Goal: Task Accomplishment & Management: Manage account settings

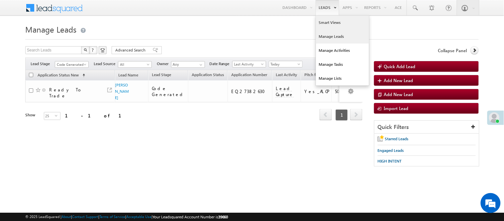
click at [325, 25] on link "Smart Views" at bounding box center [342, 23] width 53 height 14
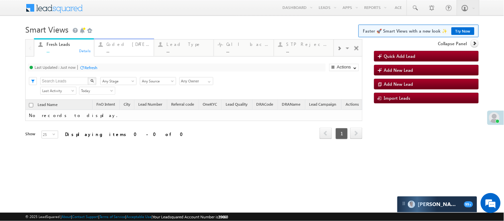
drag, startPoint x: 290, startPoint y: 32, endPoint x: 115, endPoint y: 46, distance: 175.1
click at [115, 46] on div "Coded Today" at bounding box center [128, 44] width 43 height 5
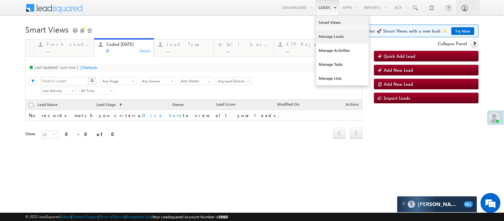
click at [341, 38] on link "Manage Leads" at bounding box center [342, 37] width 53 height 14
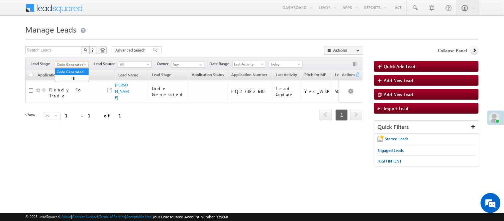
click at [74, 65] on span "Code Generated" at bounding box center [71, 65] width 32 height 6
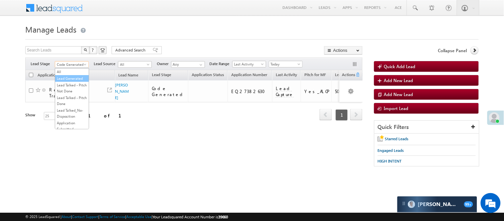
click at [70, 77] on link "Lead Generated" at bounding box center [72, 78] width 34 height 6
click at [71, 65] on span "Lead Generated" at bounding box center [71, 65] width 32 height 6
click at [71, 113] on link "Code Generated" at bounding box center [72, 112] width 34 height 6
click at [274, 62] on span "Today" at bounding box center [285, 64] width 32 height 6
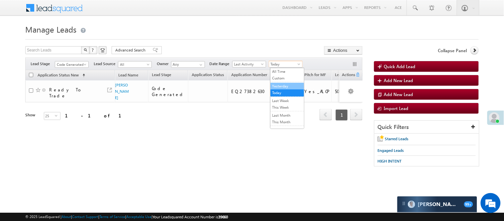
click at [280, 88] on link "Yesterday" at bounding box center [288, 86] width 34 height 6
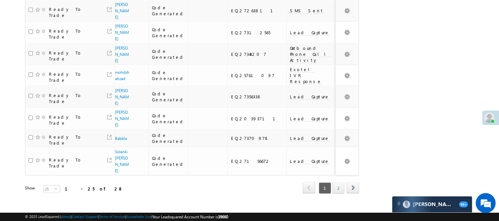
scroll to position [470, 0]
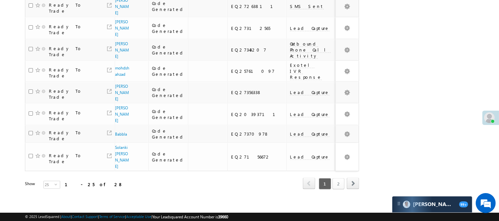
click at [342, 178] on link "2" at bounding box center [338, 183] width 12 height 11
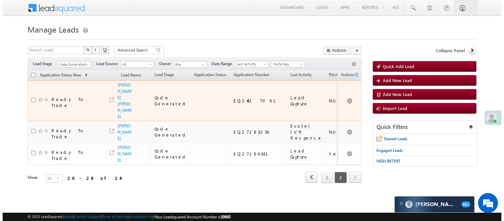
scroll to position [0, 0]
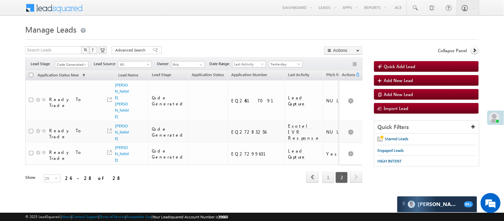
click at [81, 68] on div "Filters Lead Stage All Lead Generated Lead Talked - Pitch Not Done Lead Talked …" at bounding box center [193, 64] width 337 height 13
click at [80, 66] on span "Code Generated" at bounding box center [71, 65] width 32 height 6
click at [69, 75] on link "Lead Generated" at bounding box center [72, 78] width 34 height 6
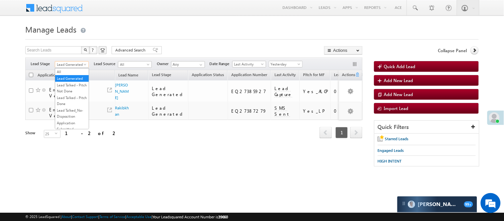
click at [78, 62] on span "Lead Generated" at bounding box center [71, 65] width 32 height 6
click at [70, 112] on link "Code Generated" at bounding box center [72, 112] width 34 height 6
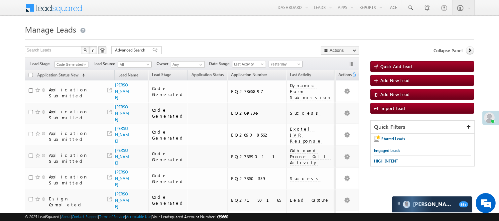
click at [291, 64] on span "Yesterday" at bounding box center [285, 64] width 32 height 6
click at [283, 97] on li "Today" at bounding box center [287, 92] width 34 height 7
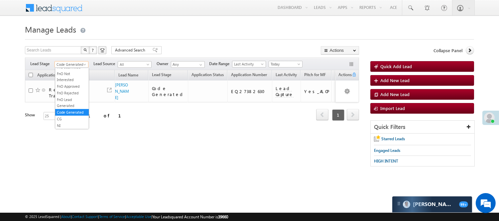
click at [77, 63] on span "Code Generated" at bounding box center [71, 65] width 32 height 6
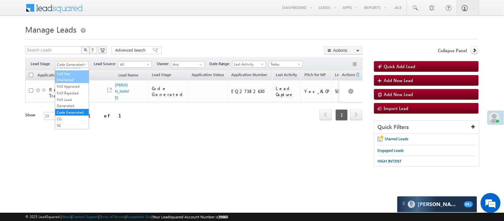
scroll to position [0, 0]
click at [71, 81] on link "Lead Generated" at bounding box center [72, 78] width 34 height 6
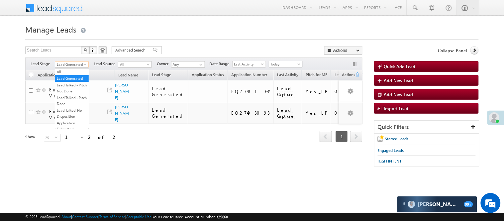
click at [76, 63] on span "Lead Generated" at bounding box center [71, 65] width 32 height 6
click at [75, 61] on link "Lead Talked" at bounding box center [72, 58] width 34 height 6
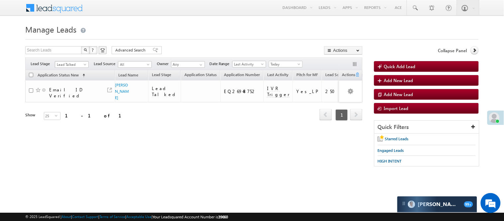
click at [71, 65] on span "Lead Talked" at bounding box center [71, 65] width 32 height 6
click at [74, 54] on link "Lead Called" at bounding box center [72, 51] width 34 height 6
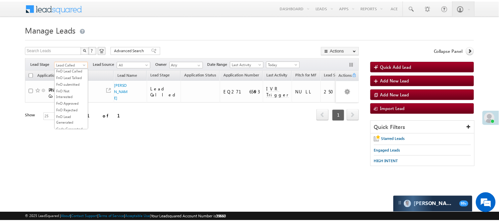
scroll to position [108, 0]
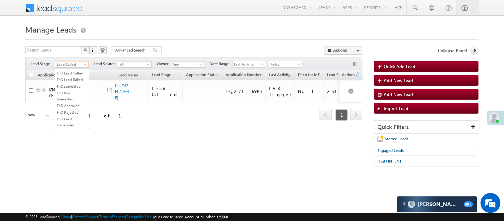
click at [75, 62] on span "Lead Called" at bounding box center [71, 65] width 32 height 6
click at [290, 64] on span "Today" at bounding box center [285, 64] width 32 height 6
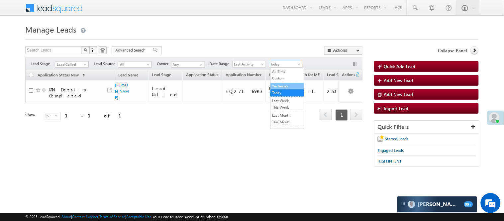
click at [288, 86] on link "Yesterday" at bounding box center [288, 86] width 34 height 6
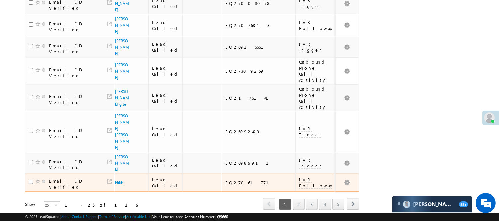
scroll to position [479, 0]
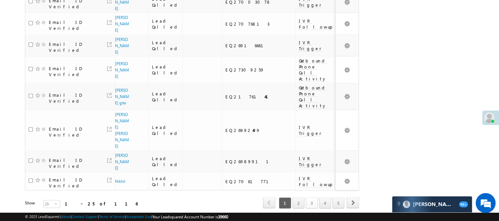
click at [310, 197] on link "3" at bounding box center [312, 202] width 12 height 11
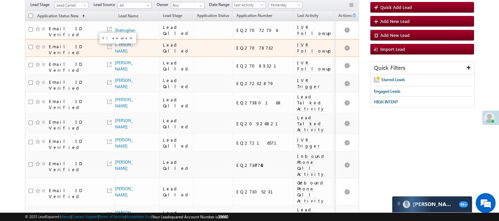
scroll to position [0, 0]
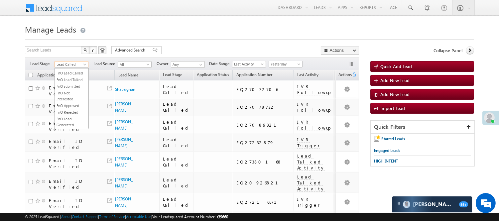
click at [87, 65] on span at bounding box center [85, 65] width 5 height 5
click at [69, 81] on link "Lead Generated" at bounding box center [72, 78] width 34 height 6
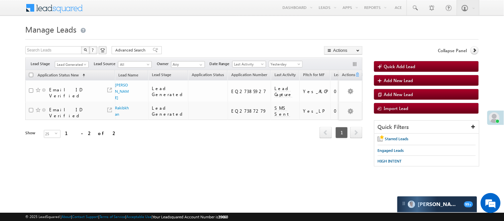
click at [222, 39] on div at bounding box center [252, 37] width 454 height 4
click at [80, 63] on span "Lead Generated" at bounding box center [71, 65] width 32 height 6
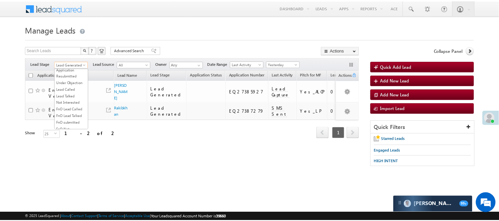
scroll to position [148, 0]
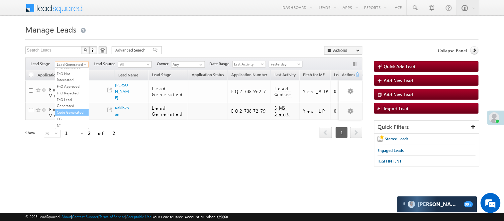
click at [74, 115] on link "Code Generated" at bounding box center [72, 112] width 34 height 6
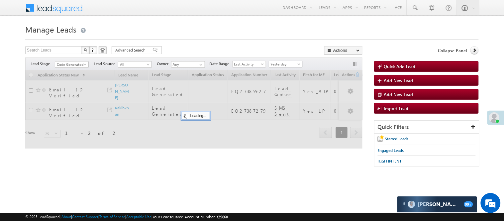
click at [224, 37] on div at bounding box center [252, 37] width 454 height 4
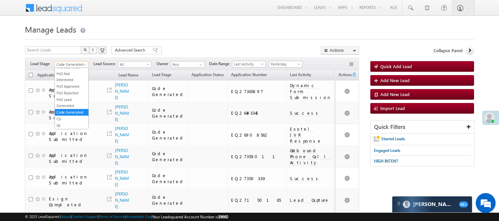
click at [75, 65] on span "Code Generated" at bounding box center [71, 65] width 32 height 6
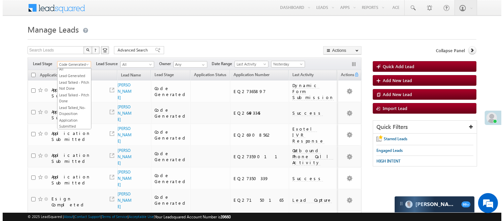
scroll to position [0, 0]
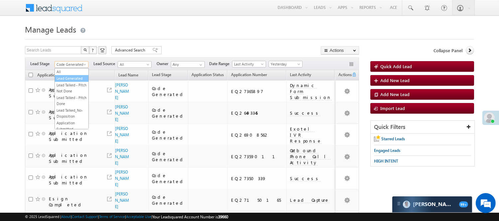
click at [70, 81] on link "Lead Generated" at bounding box center [72, 78] width 34 height 6
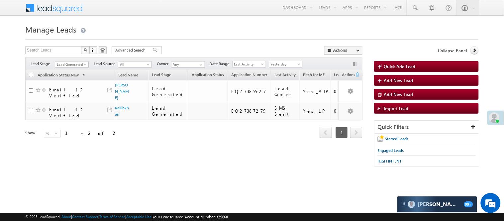
click at [277, 62] on span "Yesterday" at bounding box center [285, 64] width 32 height 6
click at [279, 92] on link "Today" at bounding box center [288, 93] width 34 height 6
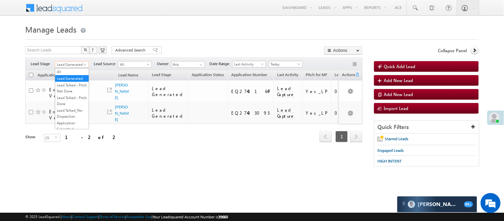
click at [78, 63] on span "Lead Generated" at bounding box center [71, 65] width 32 height 6
click at [66, 113] on link "Code Generated" at bounding box center [72, 112] width 34 height 6
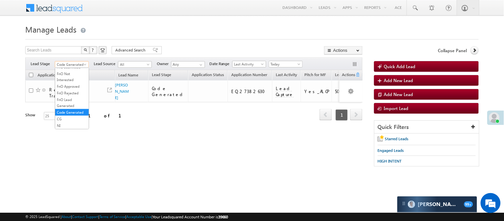
click at [62, 62] on span "Code Generated" at bounding box center [71, 65] width 32 height 6
click at [68, 81] on link "Lead Generated" at bounding box center [72, 78] width 34 height 6
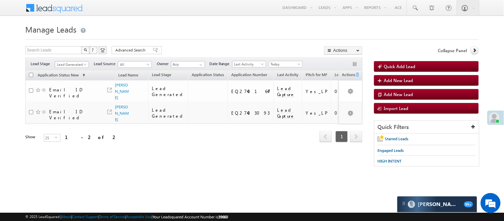
click at [77, 62] on span "Lead Generated" at bounding box center [71, 65] width 32 height 6
click at [75, 111] on link "Code Generated" at bounding box center [72, 112] width 34 height 6
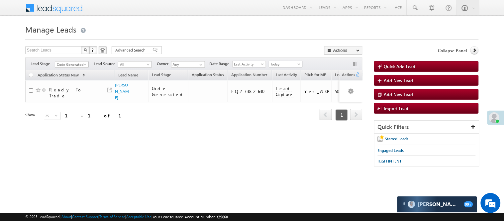
click at [77, 60] on div "Filters Lead Stage All Lead Generated Lead Talked - Pitch Not Done Lead Talked …" at bounding box center [193, 64] width 337 height 13
click at [76, 64] on span "Code Generated" at bounding box center [71, 65] width 32 height 6
drag, startPoint x: 68, startPoint y: 82, endPoint x: 178, endPoint y: 47, distance: 115.5
click at [68, 81] on link "Lead Generated" at bounding box center [72, 78] width 34 height 6
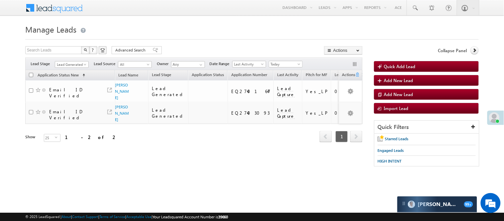
click at [216, 34] on h1 "Manage Leads" at bounding box center [252, 28] width 454 height 13
click at [77, 65] on span "Lead Generated" at bounding box center [71, 65] width 32 height 6
click at [71, 115] on link "Code Generated" at bounding box center [72, 112] width 34 height 6
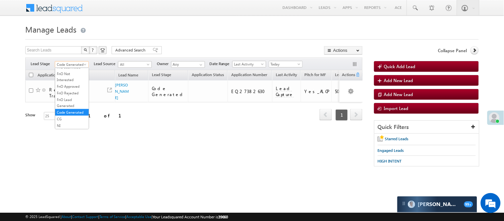
scroll to position [151, 0]
click at [84, 64] on span at bounding box center [85, 65] width 5 height 5
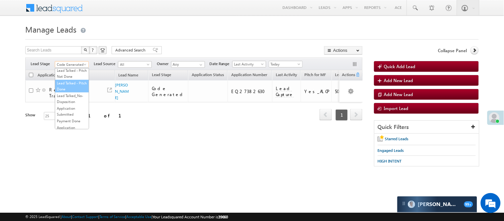
scroll to position [0, 0]
click at [68, 81] on link "Lead Generated" at bounding box center [72, 78] width 34 height 6
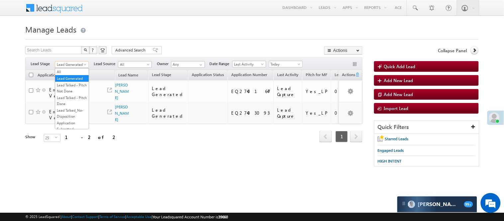
click at [80, 66] on span "Lead Generated" at bounding box center [71, 65] width 32 height 6
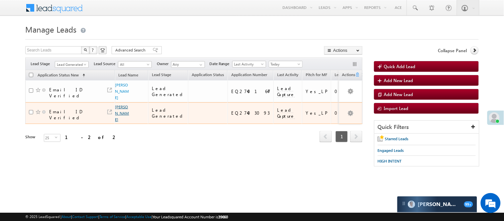
click at [120, 106] on link "Dharmendra Singh" at bounding box center [122, 113] width 14 height 18
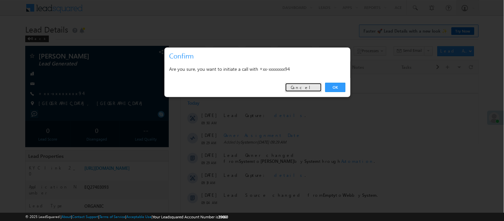
click at [310, 85] on link "Cancel" at bounding box center [303, 87] width 37 height 9
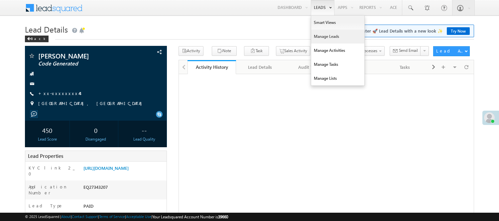
click at [325, 36] on link "Manage Leads" at bounding box center [337, 37] width 53 height 14
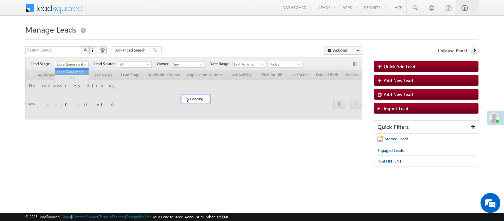
click at [70, 64] on span "Lead Generated" at bounding box center [71, 65] width 32 height 6
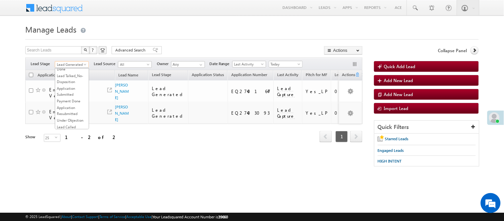
scroll to position [148, 0]
click at [71, 115] on link "Code Generated" at bounding box center [72, 112] width 34 height 6
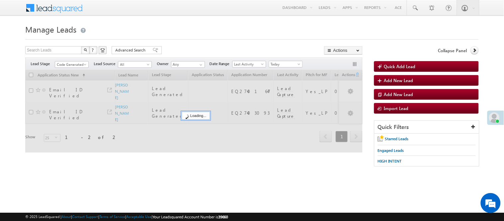
click at [200, 28] on h1 "Manage Leads" at bounding box center [252, 28] width 454 height 13
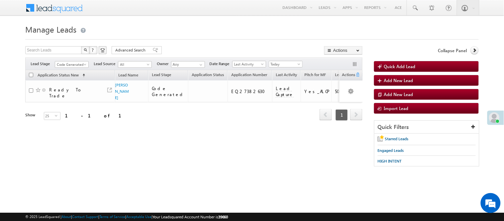
click at [203, 27] on h1 "Manage Leads" at bounding box center [252, 28] width 454 height 13
click at [72, 65] on span "Code Generated" at bounding box center [71, 65] width 32 height 6
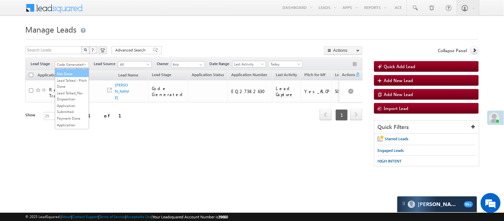
scroll to position [0, 0]
click at [67, 77] on link "Lead Generated" at bounding box center [72, 78] width 34 height 6
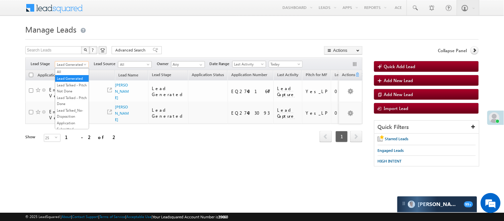
click at [75, 65] on span "Lead Generated" at bounding box center [71, 65] width 32 height 6
click at [69, 77] on link "Lead Generated" at bounding box center [72, 78] width 34 height 6
click at [73, 65] on span "Lead Generated" at bounding box center [71, 65] width 32 height 6
click at [62, 110] on link "Code Generated" at bounding box center [72, 112] width 34 height 6
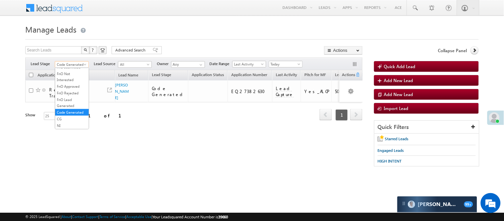
click at [71, 62] on span "Code Generated" at bounding box center [71, 65] width 32 height 6
click at [69, 81] on link "Lead Generated" at bounding box center [72, 78] width 34 height 6
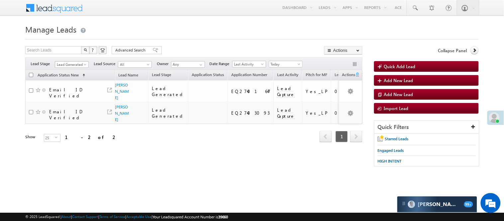
click at [76, 66] on span "Lead Generated" at bounding box center [71, 65] width 32 height 6
click at [72, 111] on link "Code Generated" at bounding box center [72, 112] width 34 height 6
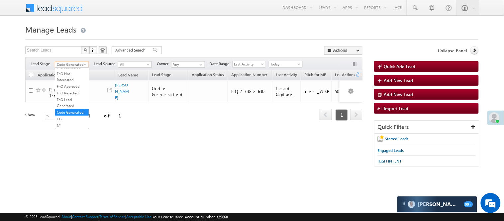
click at [71, 62] on span "Code Generated" at bounding box center [71, 65] width 32 height 6
click at [78, 78] on link "Lead Generated" at bounding box center [72, 78] width 34 height 6
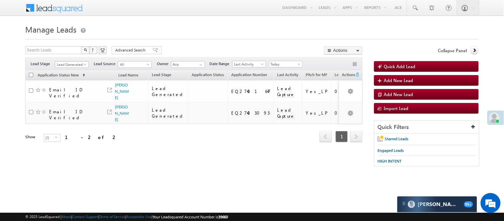
click at [79, 66] on span "Lead Generated" at bounding box center [71, 65] width 32 height 6
click at [75, 115] on link "Code Generated" at bounding box center [72, 112] width 34 height 6
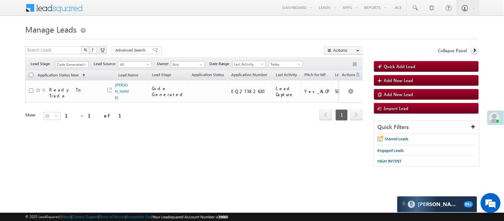
click at [66, 64] on span "Code Generated" at bounding box center [71, 65] width 32 height 6
click at [72, 81] on link "Lead Generated" at bounding box center [72, 78] width 34 height 6
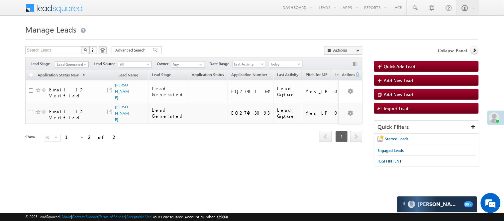
click at [80, 64] on span "Lead Generated" at bounding box center [71, 65] width 32 height 6
click at [76, 91] on link "Lead Talked - Pitch Not Done" at bounding box center [72, 88] width 34 height 12
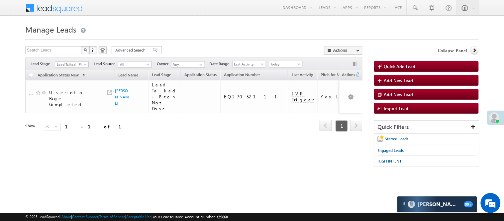
click at [76, 63] on span "Lead Talked - Pitch Not Done" at bounding box center [71, 65] width 32 height 6
click at [70, 81] on link "Lead Generated" at bounding box center [72, 78] width 34 height 6
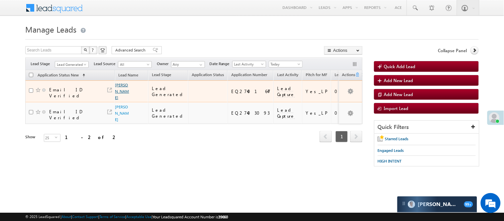
click at [121, 84] on link "[PERSON_NAME]" at bounding box center [122, 91] width 14 height 18
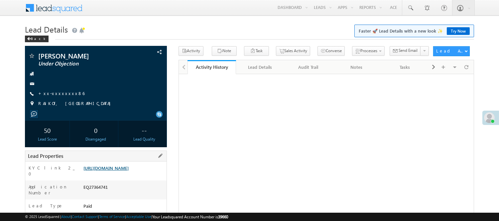
click at [123, 171] on link "[URL][DOMAIN_NAME]" at bounding box center [105, 168] width 45 height 6
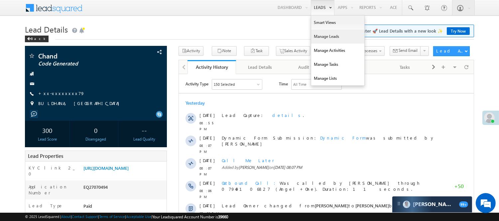
click at [319, 35] on link "Manage Leads" at bounding box center [337, 37] width 53 height 14
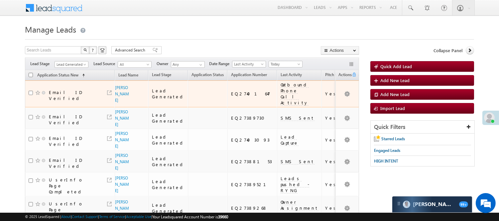
scroll to position [55, 0]
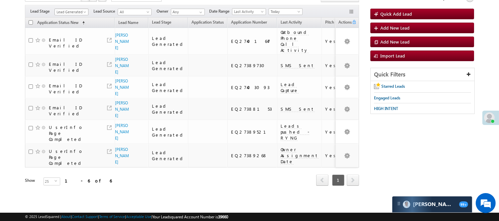
click at [85, 11] on span at bounding box center [85, 13] width 5 height 5
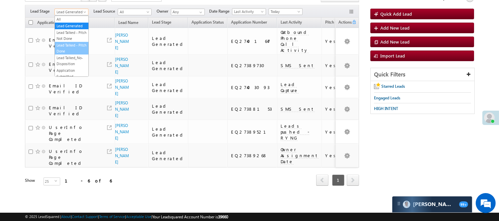
scroll to position [0, 0]
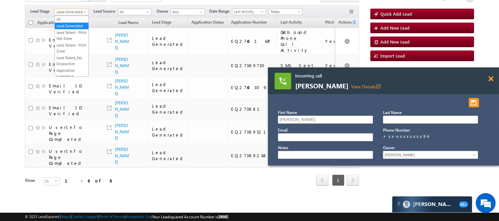
click at [492, 78] on span at bounding box center [490, 79] width 5 height 6
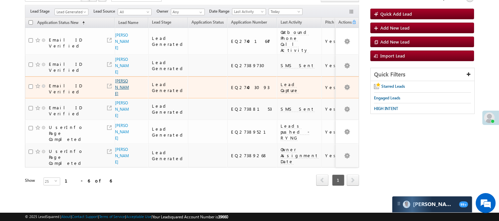
click at [117, 81] on link "Dharmendra Singh" at bounding box center [122, 87] width 14 height 18
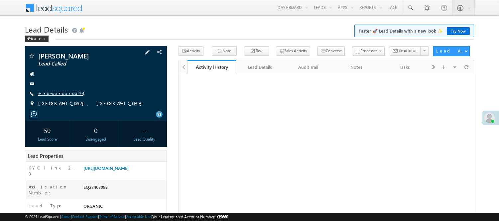
click at [53, 94] on link "+xx-xxxxxxxx94" at bounding box center [60, 93] width 45 height 6
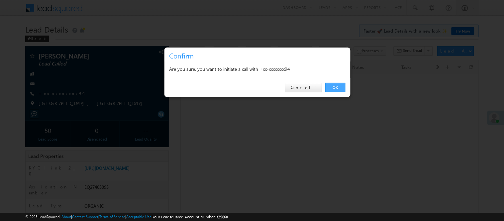
click at [339, 84] on link "OK" at bounding box center [336, 87] width 20 height 9
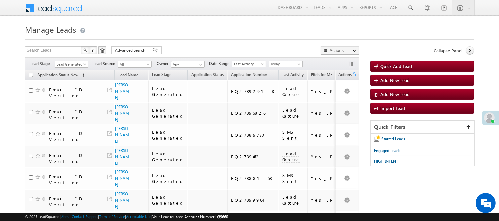
scroll to position [74, 0]
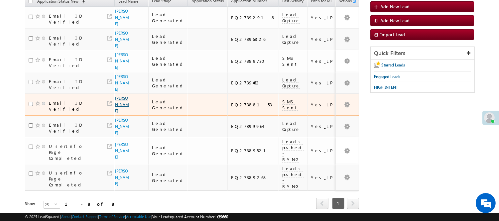
click at [119, 113] on link "[PERSON_NAME]" at bounding box center [122, 105] width 14 height 18
